Goal: Information Seeking & Learning: Learn about a topic

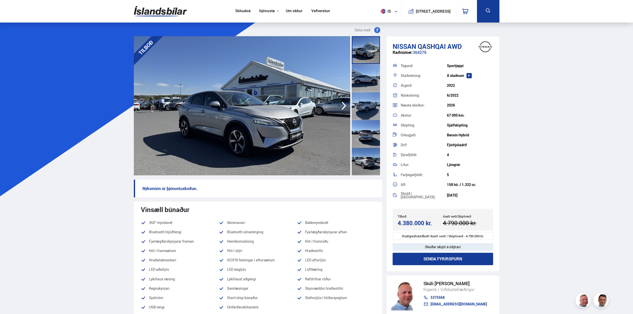
click at [166, 14] on img at bounding box center [160, 11] width 53 height 16
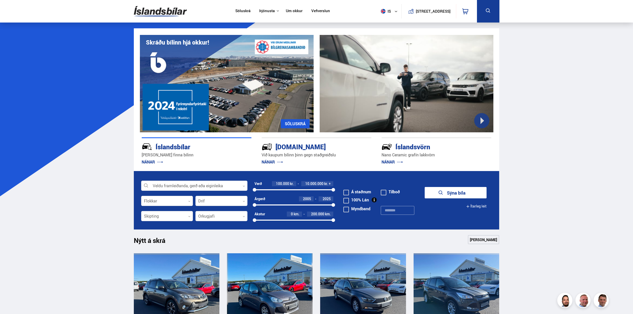
click at [246, 13] on link "Söluskrá" at bounding box center [242, 11] width 15 height 5
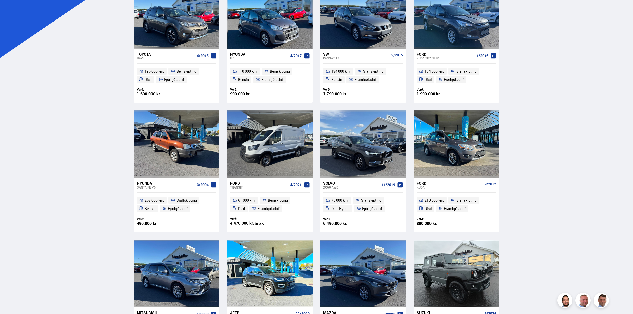
scroll to position [227, 0]
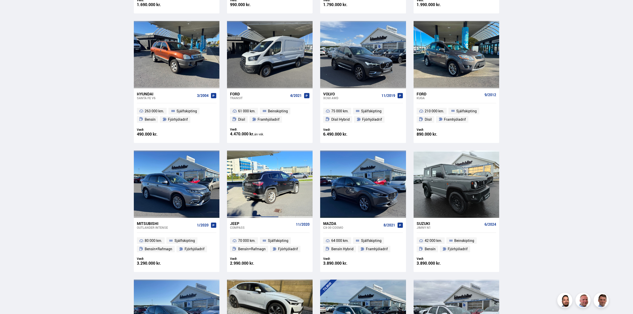
click at [278, 162] on div at bounding box center [269, 183] width 17 height 67
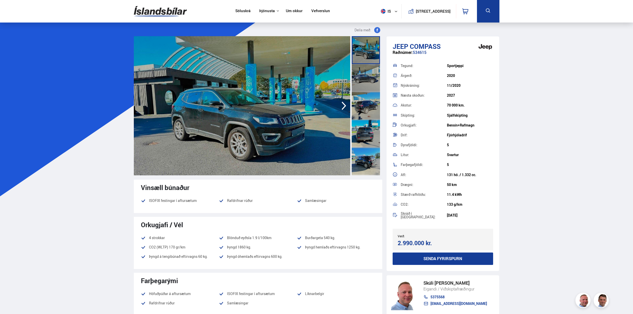
click at [342, 108] on icon "button" at bounding box center [344, 106] width 10 height 12
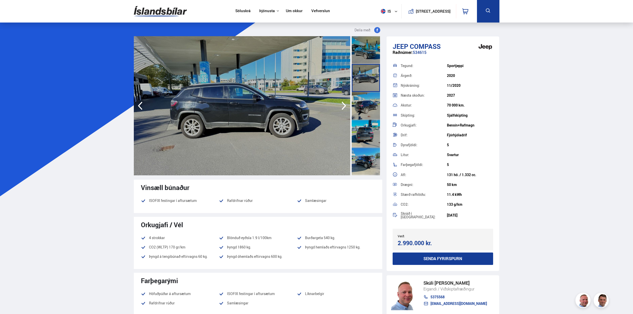
click at [342, 108] on icon "button" at bounding box center [344, 106] width 10 height 12
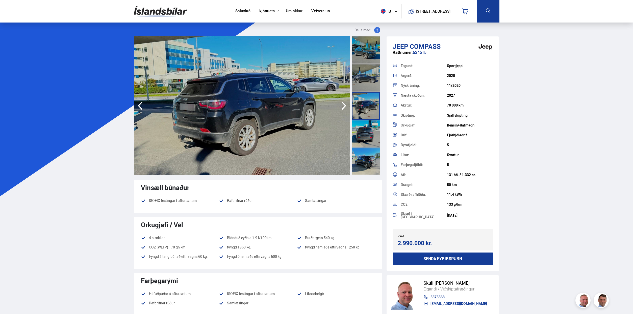
click at [342, 108] on icon "button" at bounding box center [344, 106] width 10 height 12
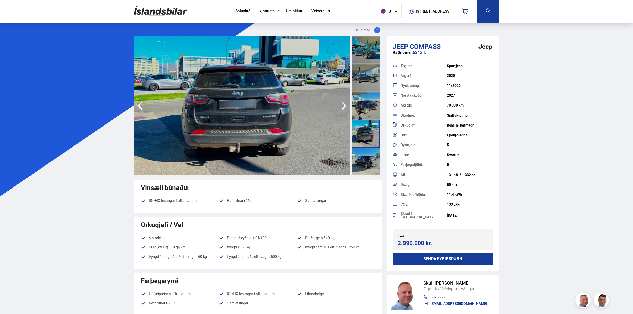
click at [342, 108] on icon "button" at bounding box center [344, 106] width 10 height 12
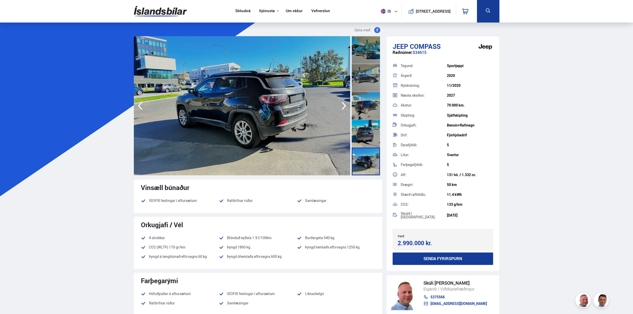
click at [342, 108] on icon "button" at bounding box center [344, 106] width 10 height 12
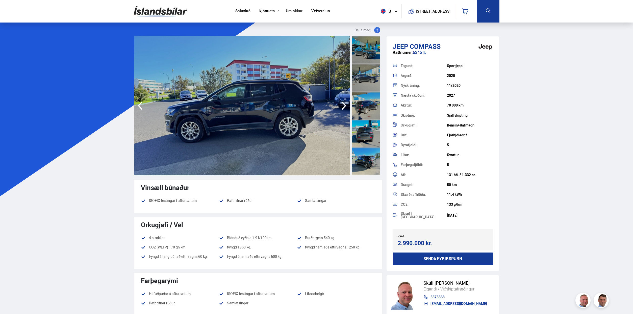
click at [342, 108] on icon "button" at bounding box center [344, 106] width 10 height 12
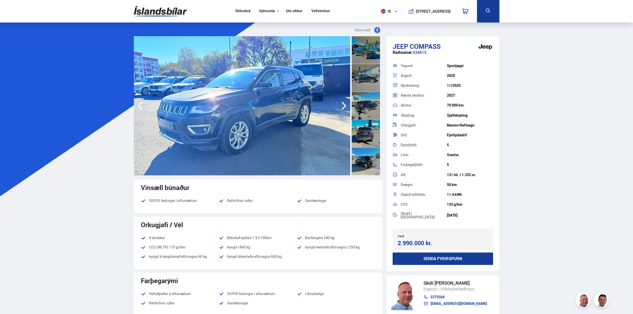
click at [342, 108] on icon "button" at bounding box center [344, 106] width 10 height 12
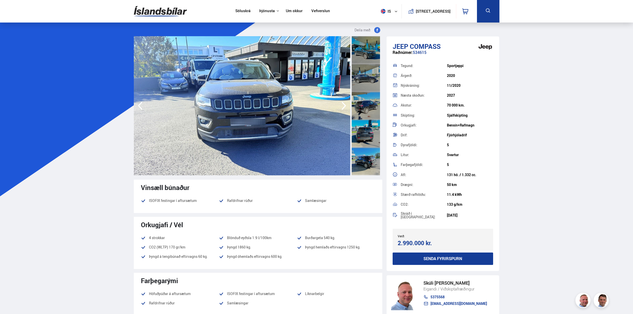
click at [342, 108] on icon "button" at bounding box center [344, 106] width 10 height 12
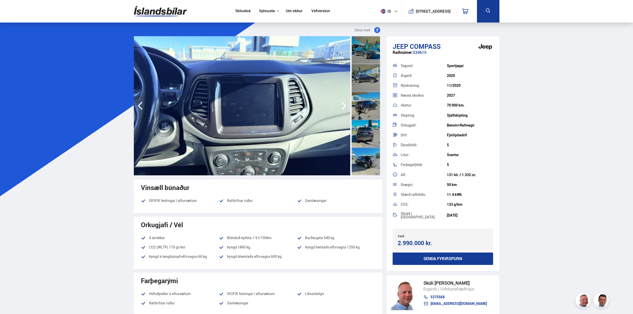
click at [342, 108] on icon "button" at bounding box center [344, 106] width 10 height 12
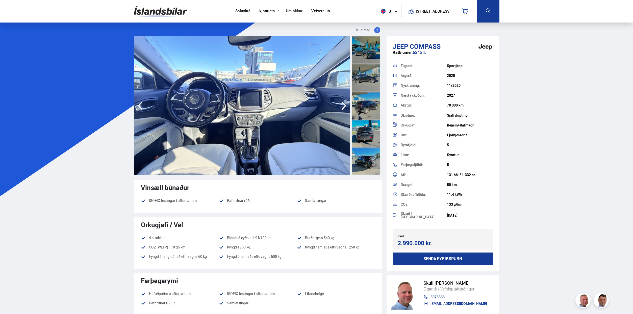
click at [342, 108] on icon "button" at bounding box center [344, 106] width 10 height 12
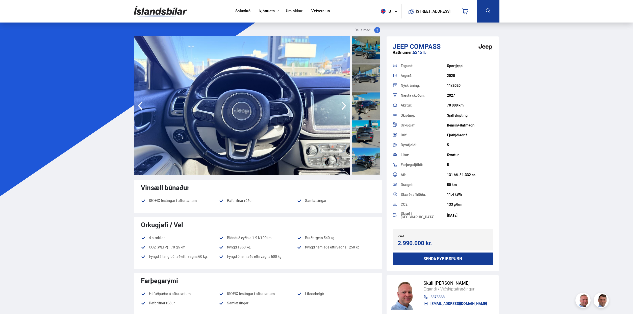
click at [342, 108] on icon "button" at bounding box center [344, 106] width 10 height 12
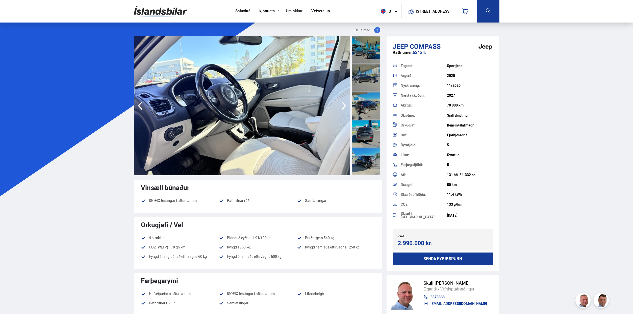
click at [342, 108] on icon "button" at bounding box center [344, 106] width 10 height 12
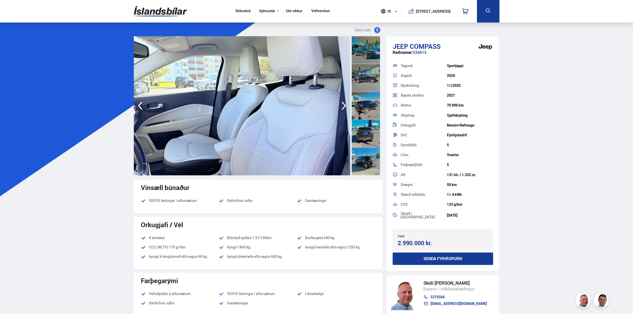
click at [342, 108] on icon "button" at bounding box center [344, 106] width 10 height 12
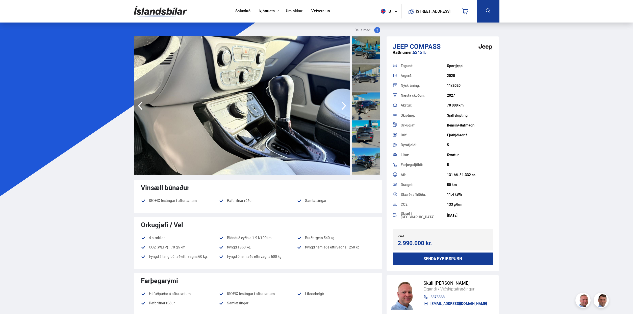
click at [342, 108] on icon "button" at bounding box center [344, 106] width 10 height 12
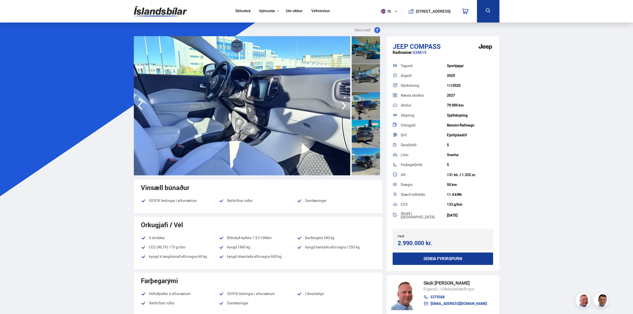
click at [342, 108] on icon "button" at bounding box center [344, 106] width 10 height 12
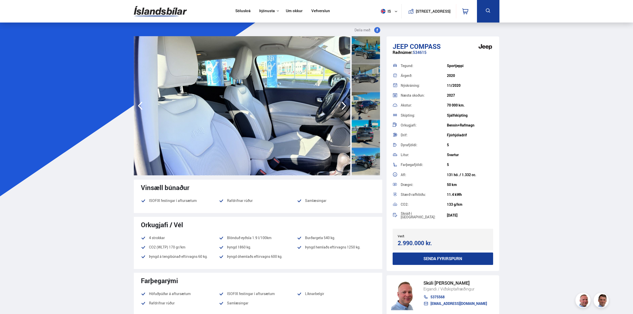
click at [342, 108] on icon "button" at bounding box center [344, 106] width 10 height 12
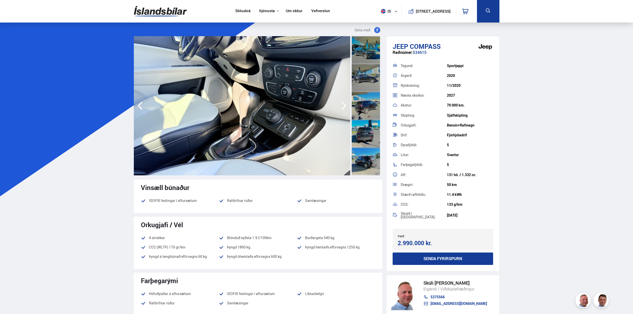
click at [342, 108] on icon "button" at bounding box center [344, 106] width 10 height 12
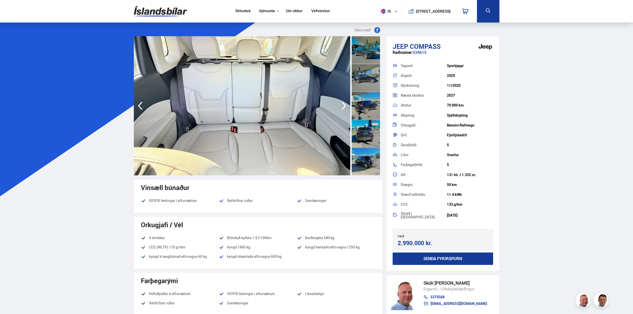
click at [342, 108] on icon "button" at bounding box center [344, 106] width 10 height 12
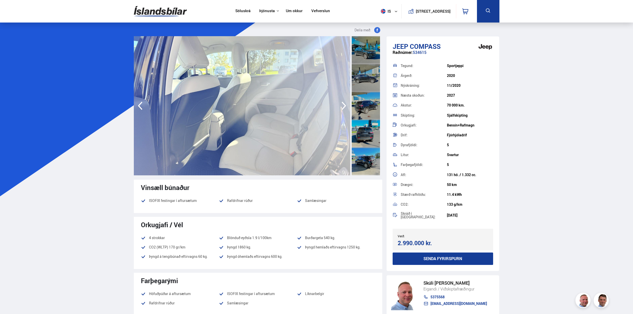
click at [342, 108] on icon "button" at bounding box center [344, 106] width 10 height 12
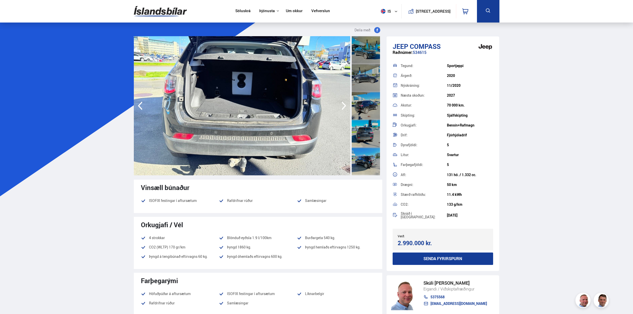
click at [342, 108] on icon "button" at bounding box center [344, 106] width 10 height 12
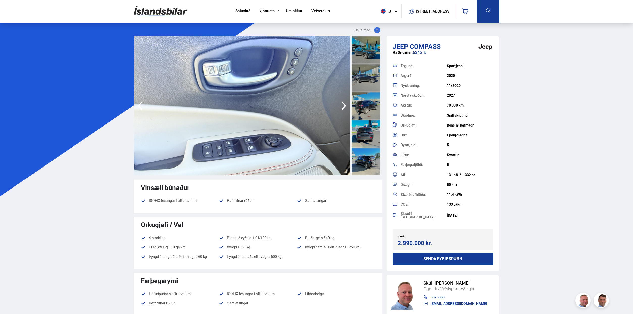
click at [342, 108] on icon "button" at bounding box center [344, 106] width 10 height 12
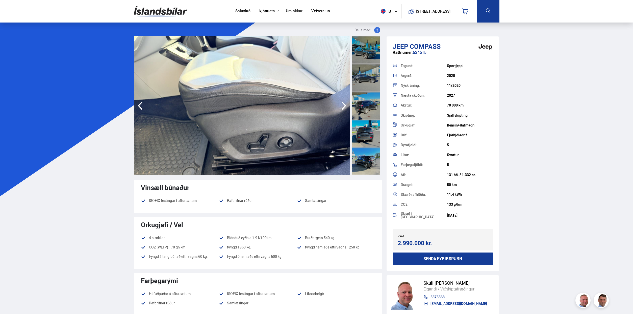
click at [342, 108] on icon "button" at bounding box center [344, 106] width 10 height 12
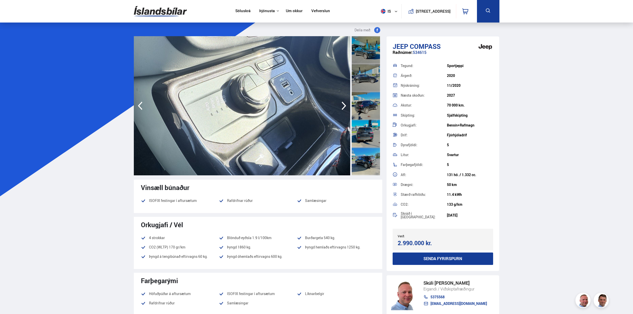
click at [342, 108] on icon "button" at bounding box center [344, 106] width 10 height 12
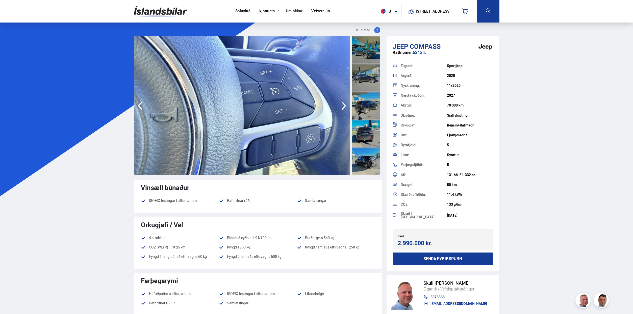
click at [342, 108] on icon "button" at bounding box center [344, 106] width 10 height 12
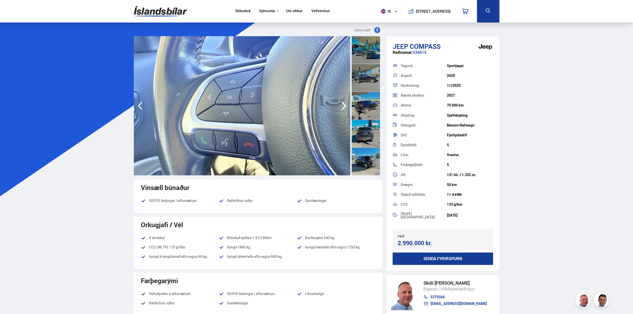
click at [342, 108] on icon "button" at bounding box center [344, 106] width 10 height 12
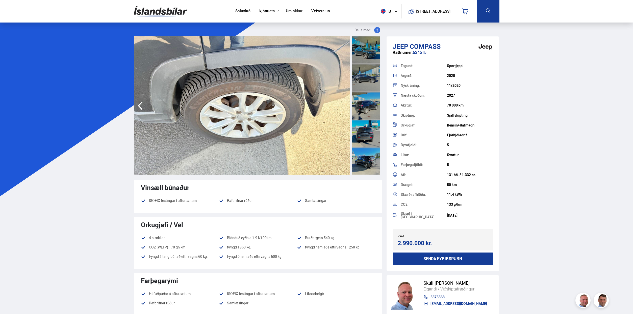
click at [342, 108] on img at bounding box center [242, 105] width 217 height 139
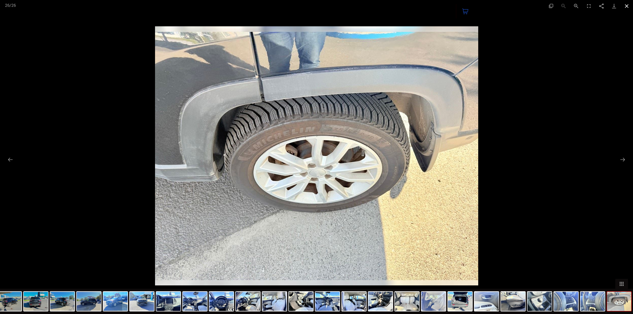
click at [628, 9] on button "Close gallery" at bounding box center [627, 6] width 13 height 12
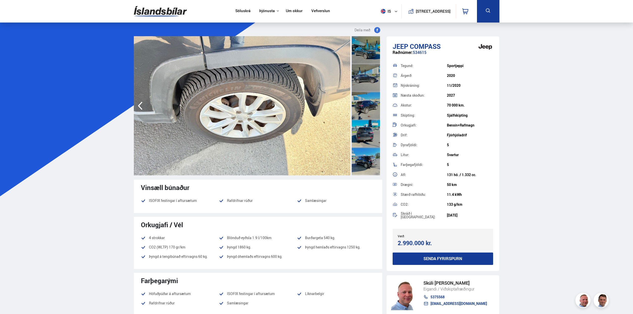
click at [172, 15] on img at bounding box center [160, 11] width 53 height 16
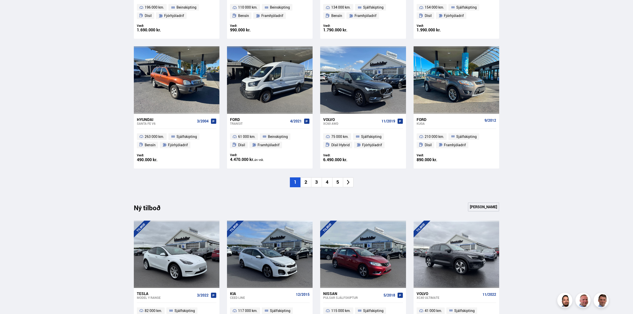
scroll to position [354, 0]
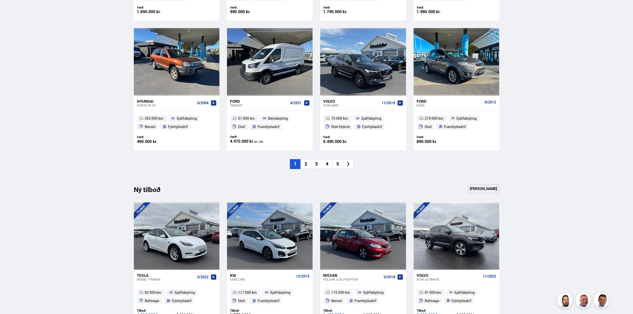
click at [305, 163] on li "2" at bounding box center [306, 164] width 11 height 10
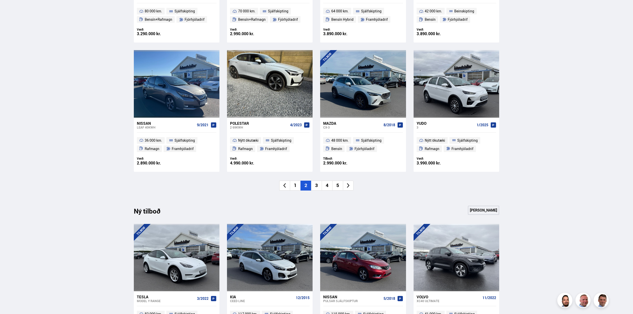
scroll to position [328, 0]
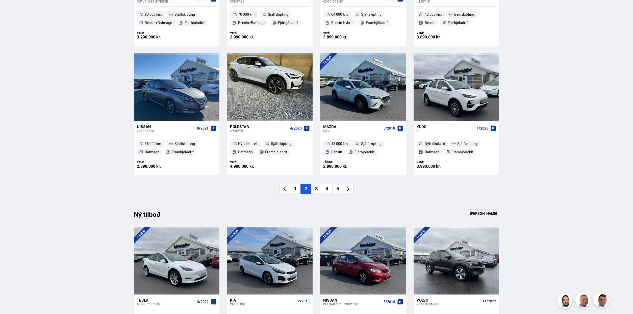
click at [318, 187] on li "3" at bounding box center [316, 189] width 11 height 10
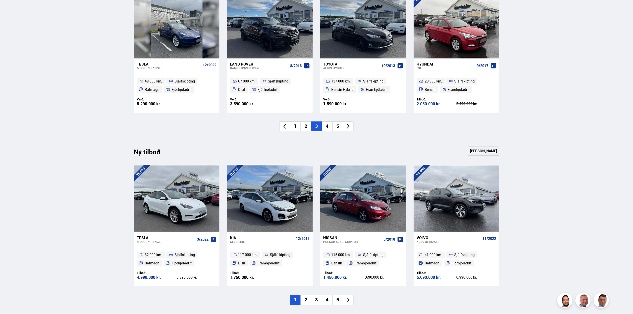
scroll to position [404, 0]
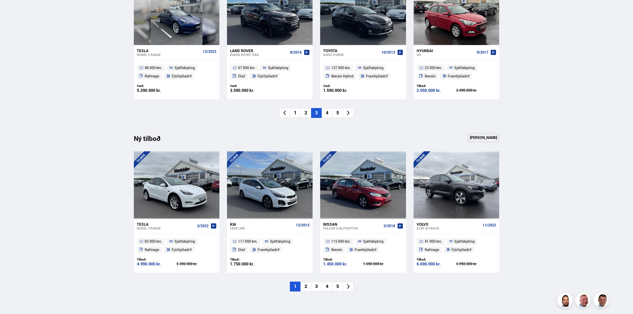
click at [326, 113] on li "4" at bounding box center [327, 113] width 11 height 10
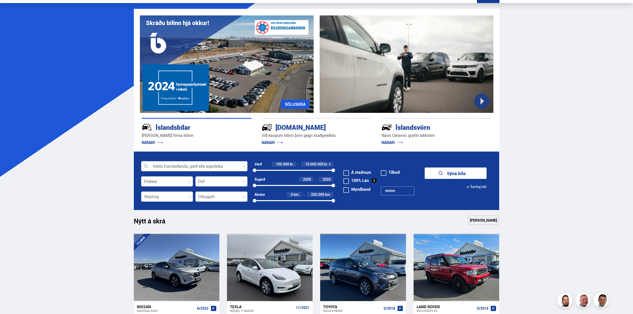
scroll to position [0, 0]
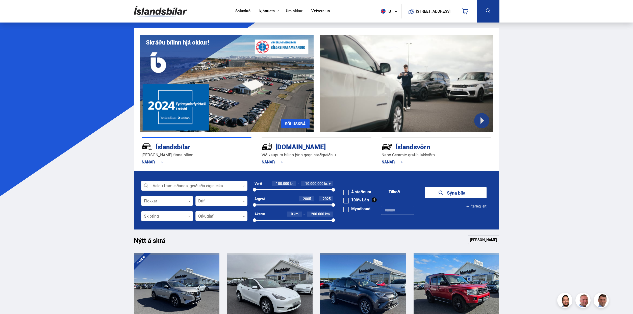
click at [293, 12] on link "Um okkur" at bounding box center [294, 11] width 17 height 5
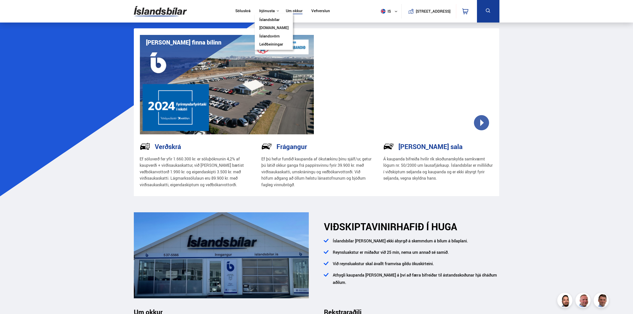
click at [264, 12] on button "Þjónusta" at bounding box center [267, 11] width 15 height 5
click at [271, 34] on link "Íslandsvörn" at bounding box center [270, 36] width 20 height 5
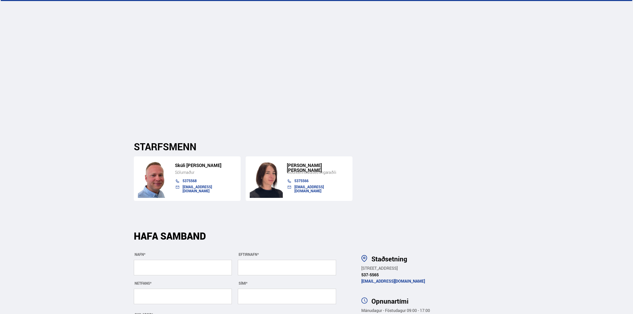
scroll to position [1617, 0]
